Goal: Task Accomplishment & Management: Manage account settings

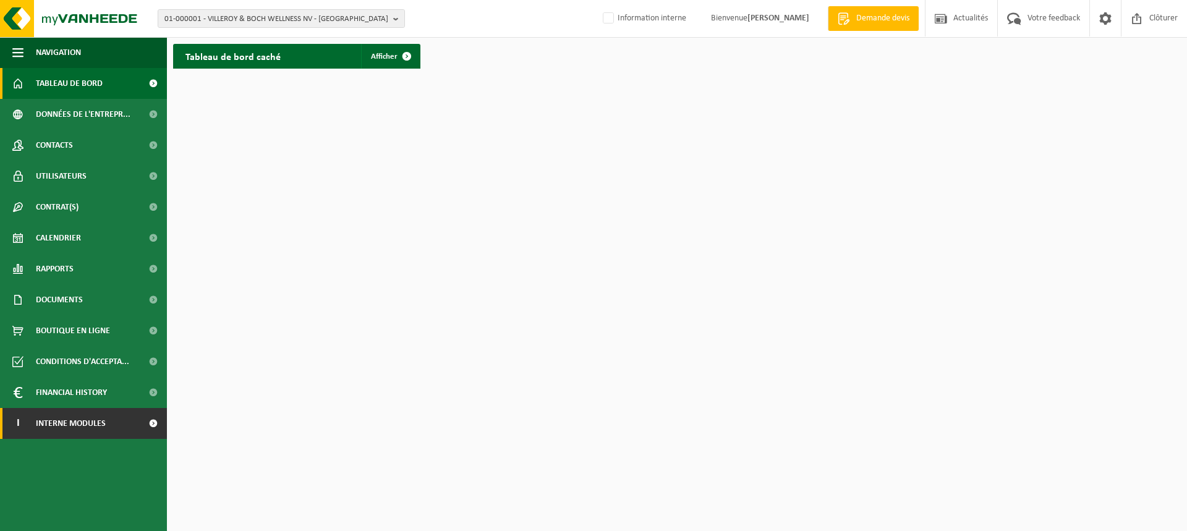
click at [155, 422] on span at bounding box center [153, 423] width 28 height 31
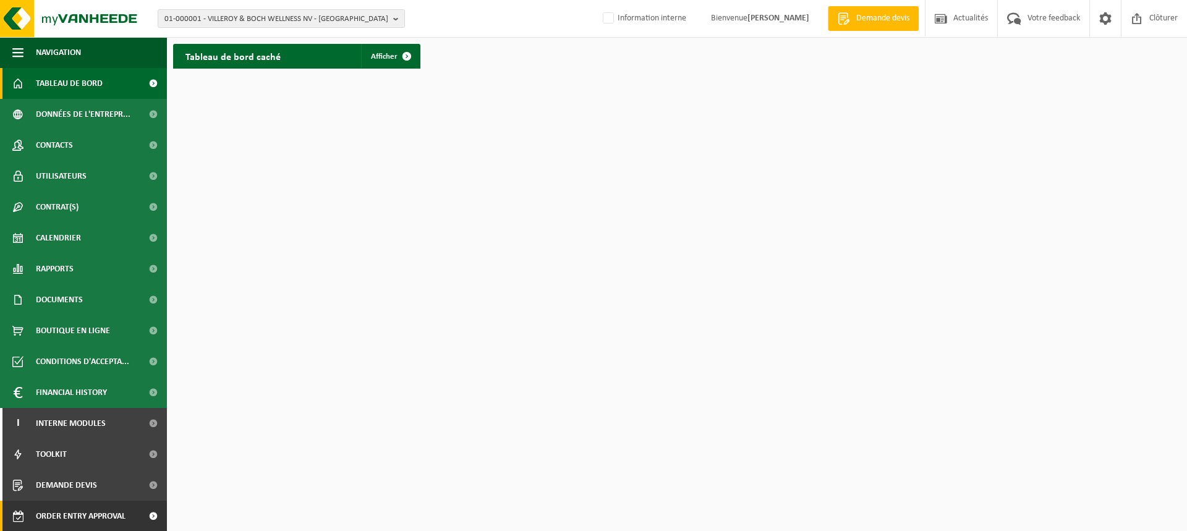
scroll to position [1, 0]
click at [141, 512] on span at bounding box center [153, 515] width 28 height 31
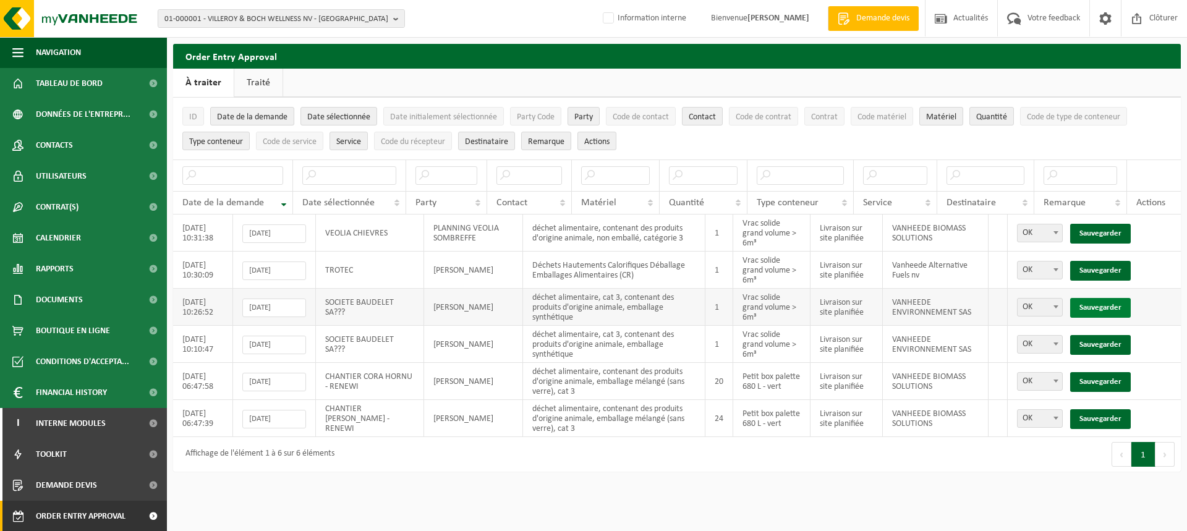
click at [1090, 298] on link "Sauvegarder" at bounding box center [1100, 308] width 61 height 20
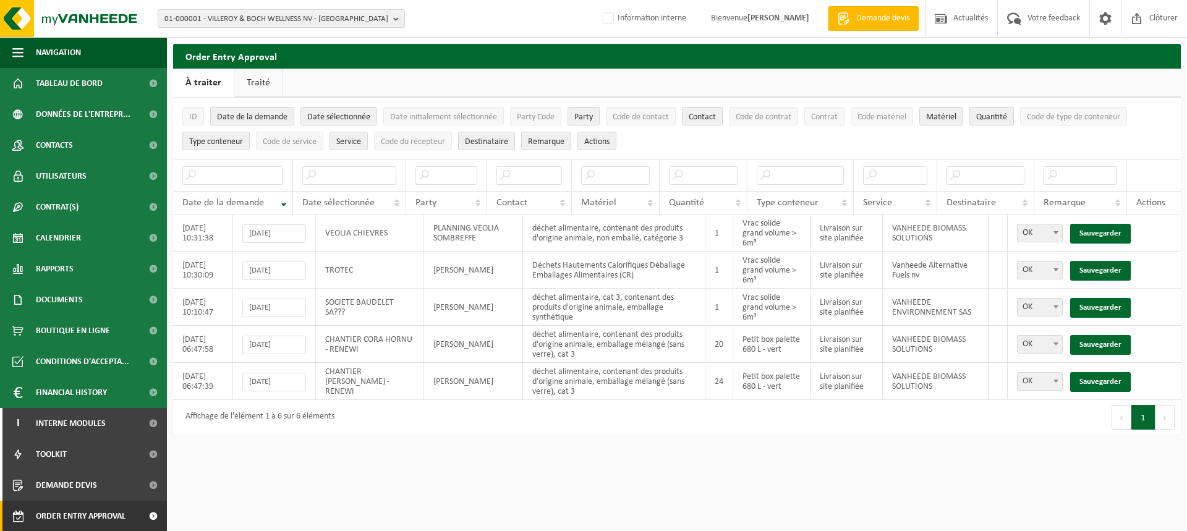
click at [1090, 298] on link "Sauvegarder" at bounding box center [1100, 308] width 61 height 20
